Goal: Browse casually

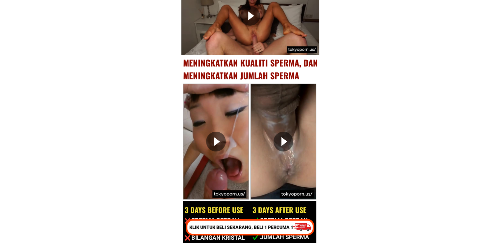
scroll to position [2333, 0]
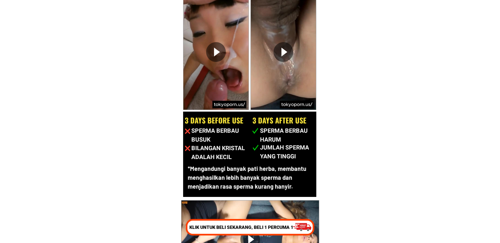
click at [291, 55] on div at bounding box center [283, 52] width 20 height 20
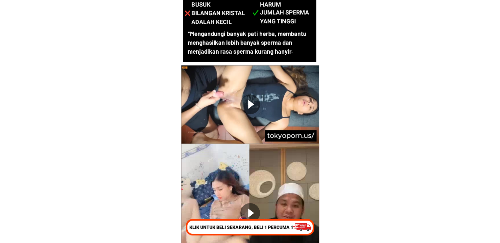
scroll to position [2596, 0]
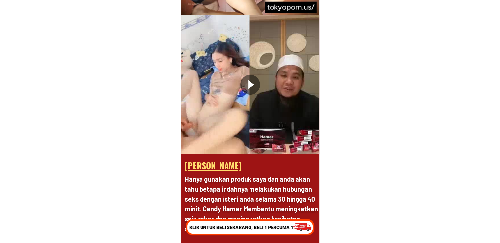
click at [251, 85] on div at bounding box center [250, 85] width 20 height 20
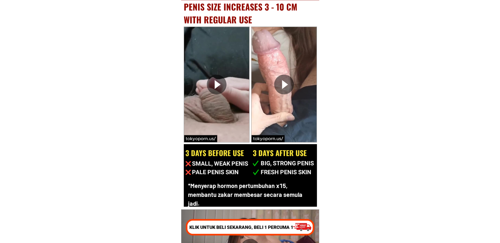
scroll to position [1566, 0]
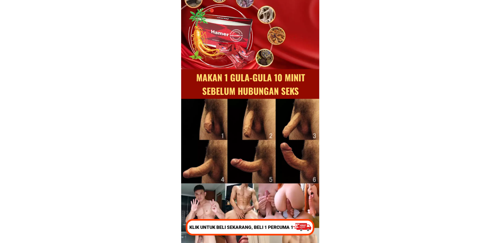
click at [302, 220] on div at bounding box center [306, 227] width 20 height 19
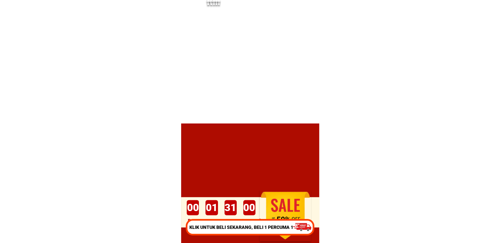
scroll to position [6852, 0]
